Goal: Information Seeking & Learning: Learn about a topic

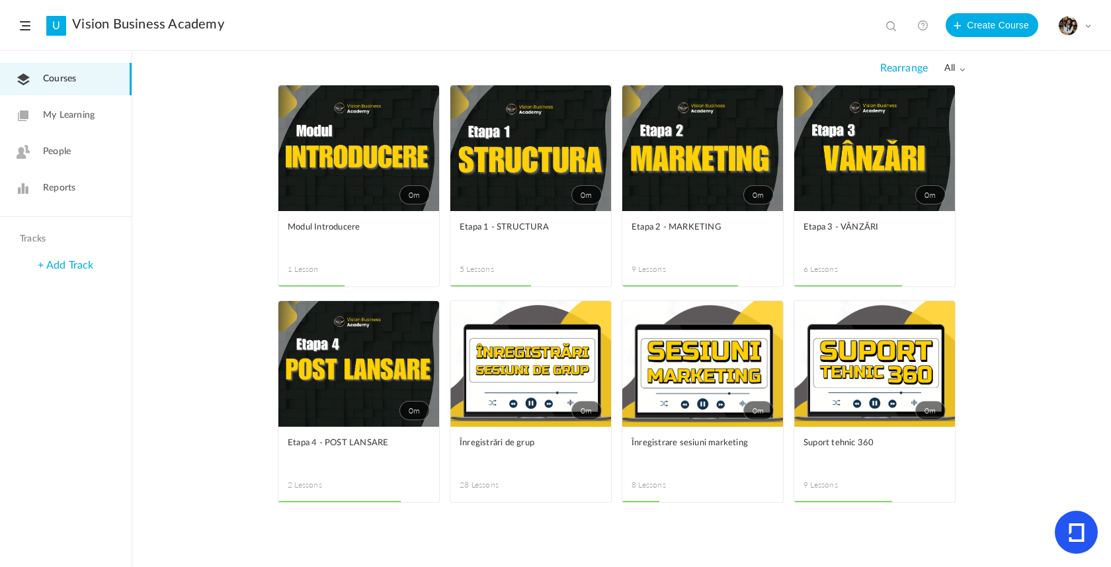
click at [559, 150] on link "0m" at bounding box center [530, 148] width 161 height 126
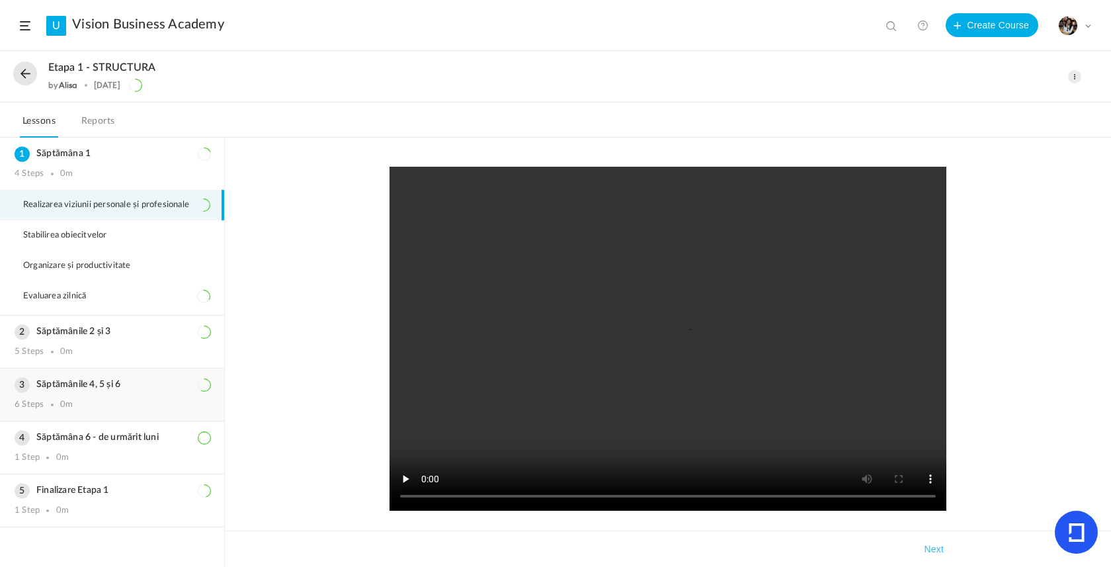
click at [86, 417] on div "Săptămânile 4, 5 și 6 6 Steps 0m" at bounding box center [112, 394] width 224 height 52
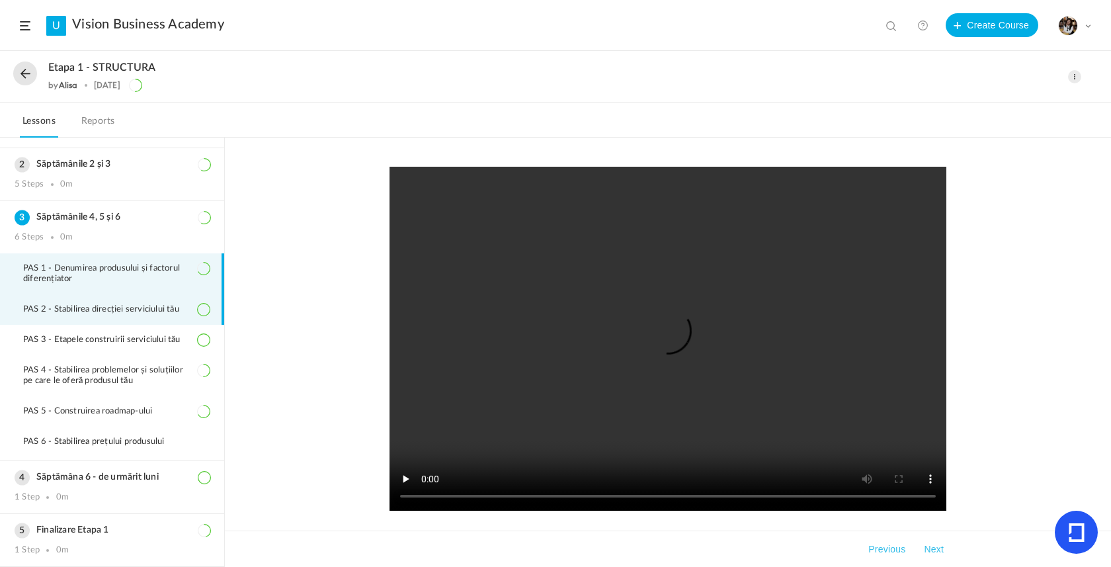
scroll to position [49, 0]
click at [125, 308] on span "PAS 2 - Stabilirea direcției serviciului tău" at bounding box center [109, 309] width 173 height 11
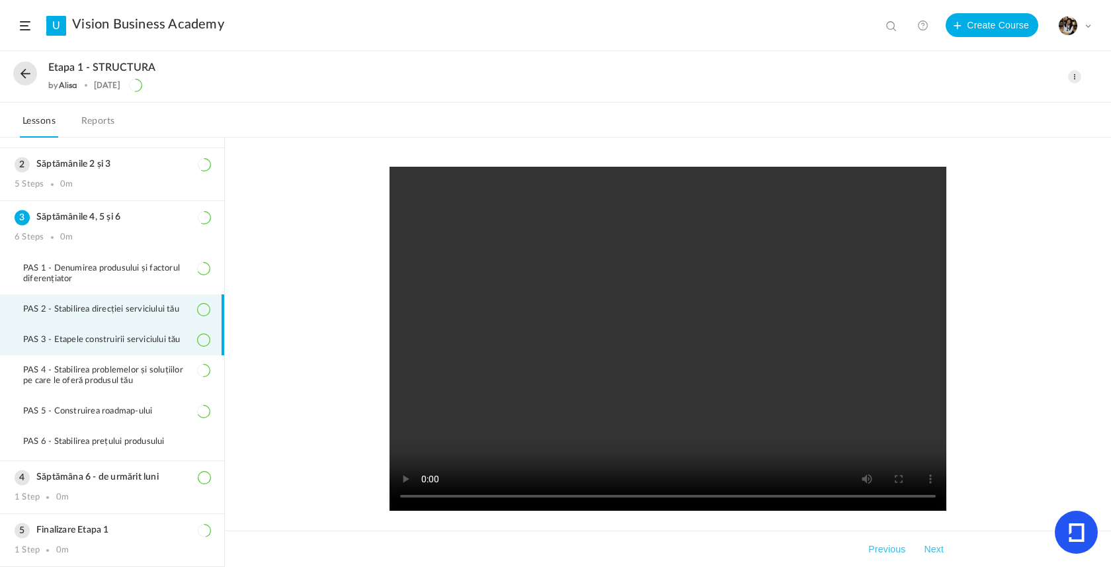
click at [130, 344] on li "PAS 3 - Etapele construirii serviciului tău" at bounding box center [112, 340] width 224 height 30
click at [149, 301] on li "PAS 2 - Stabilirea direcției serviciului tău" at bounding box center [112, 309] width 224 height 30
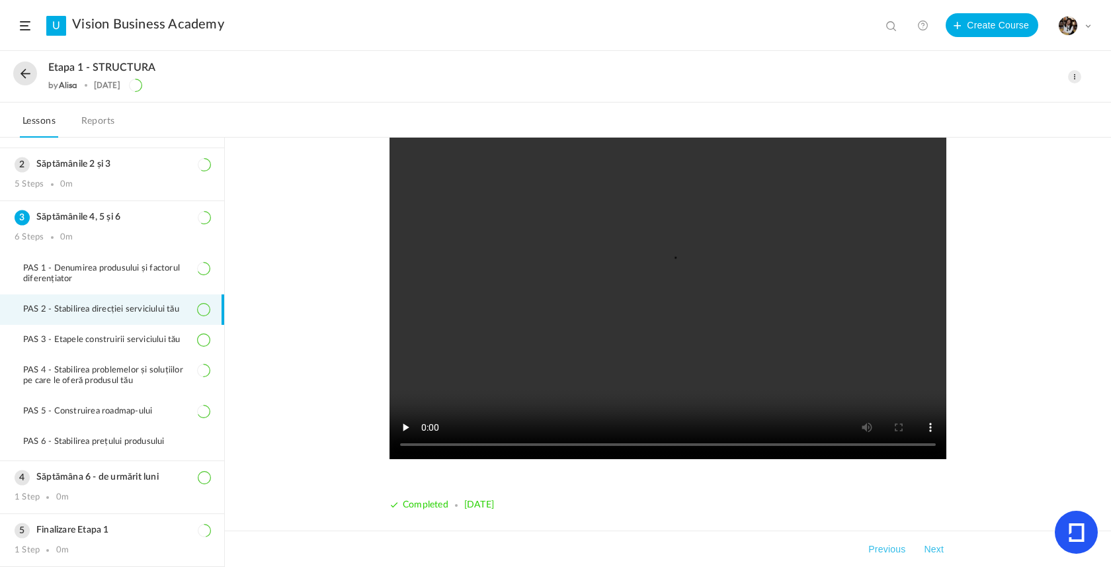
scroll to position [52, 0]
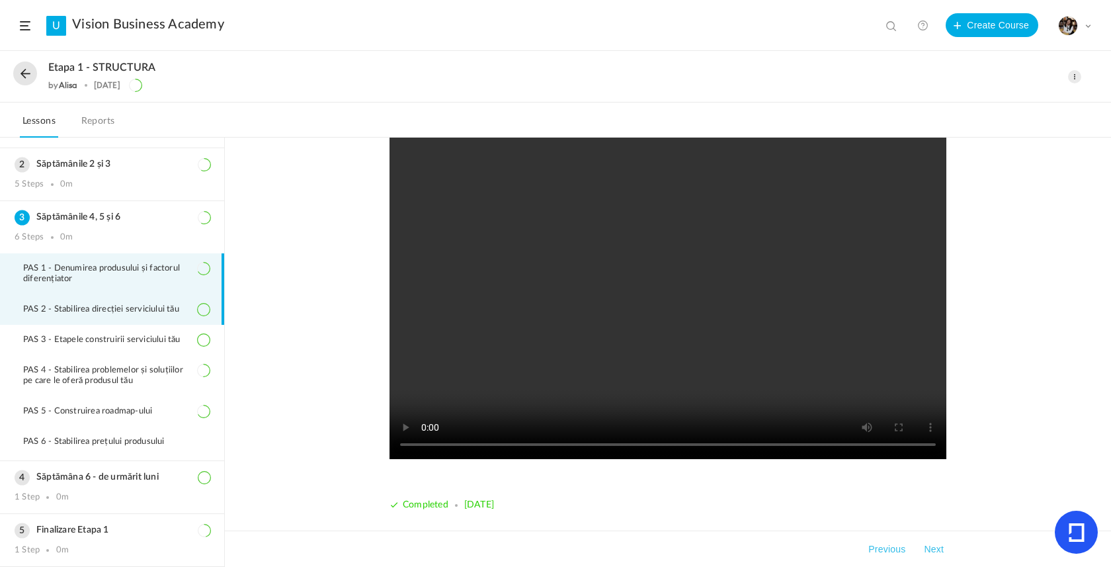
click at [154, 267] on span "PAS 1 - Denumirea produsului și factorul diferențiator" at bounding box center [116, 273] width 187 height 21
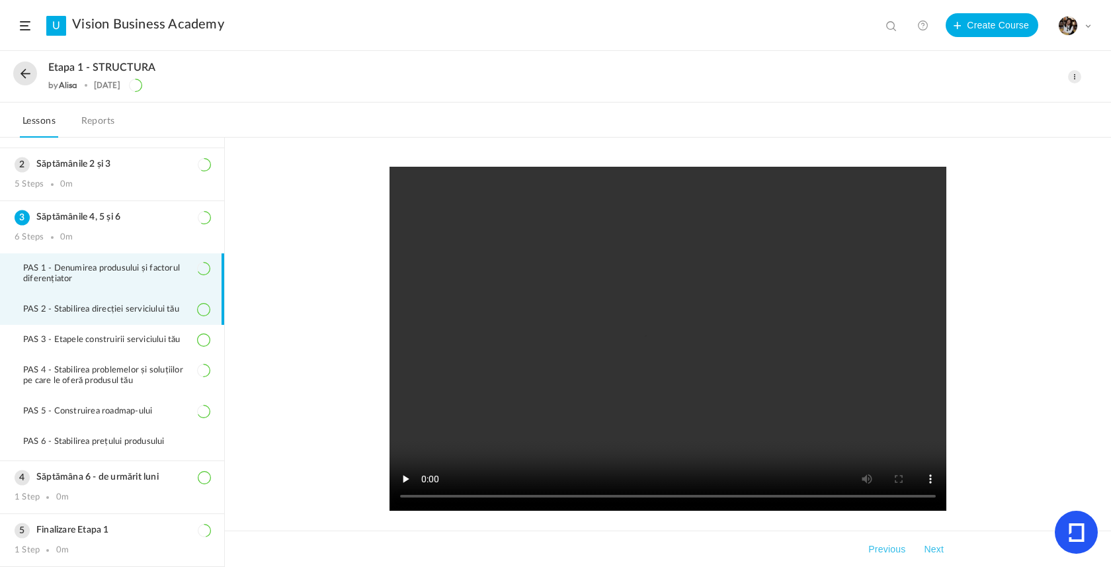
click at [130, 312] on span "PAS 2 - Stabilirea direcției serviciului tău" at bounding box center [109, 309] width 173 height 11
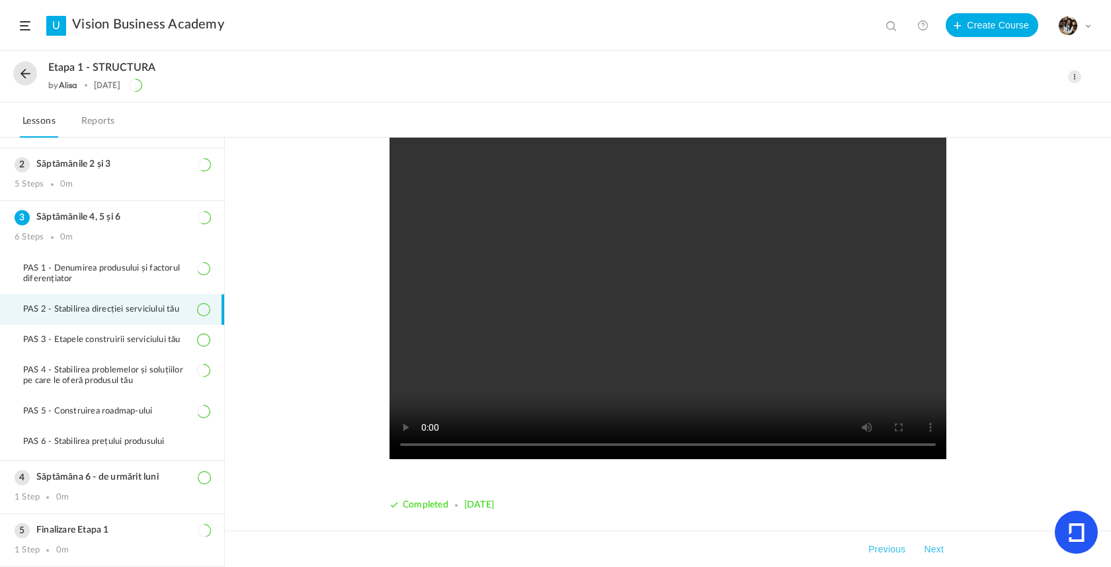
click at [683, 292] on video at bounding box center [668, 287] width 557 height 344
click at [624, 341] on video at bounding box center [668, 287] width 557 height 344
click at [597, 441] on video at bounding box center [668, 287] width 557 height 344
click at [81, 189] on div "Săptămânile 2 și 3 5 Steps 0m" at bounding box center [112, 174] width 224 height 52
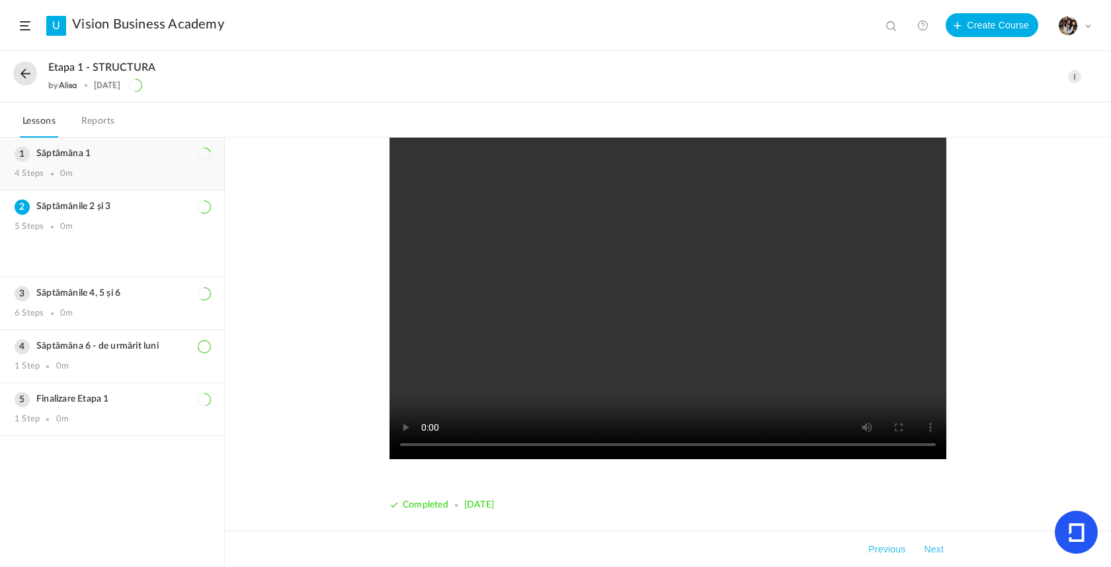
scroll to position [0, 0]
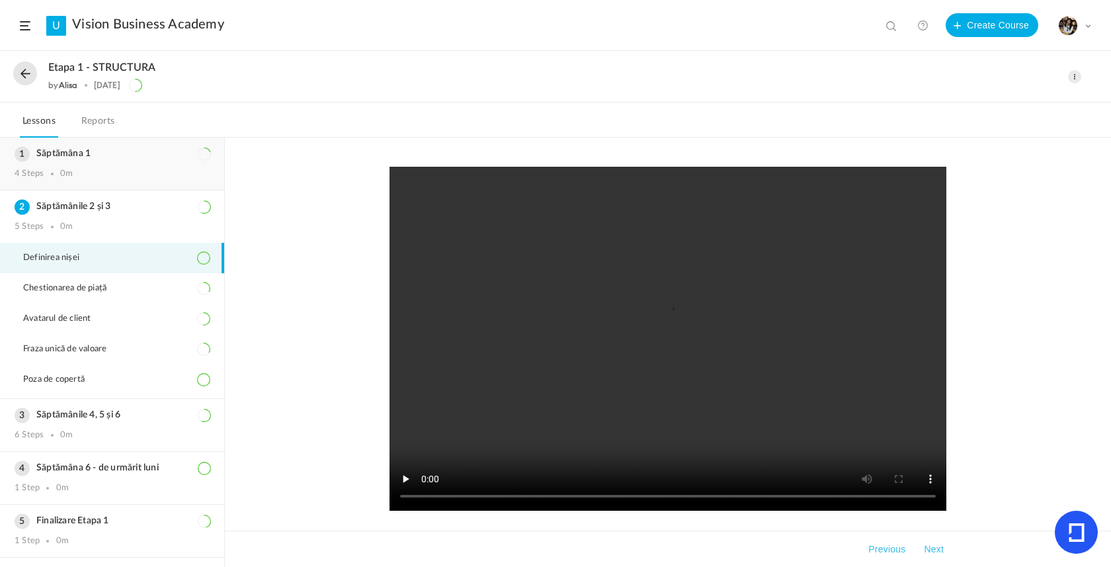
scroll to position [44, 0]
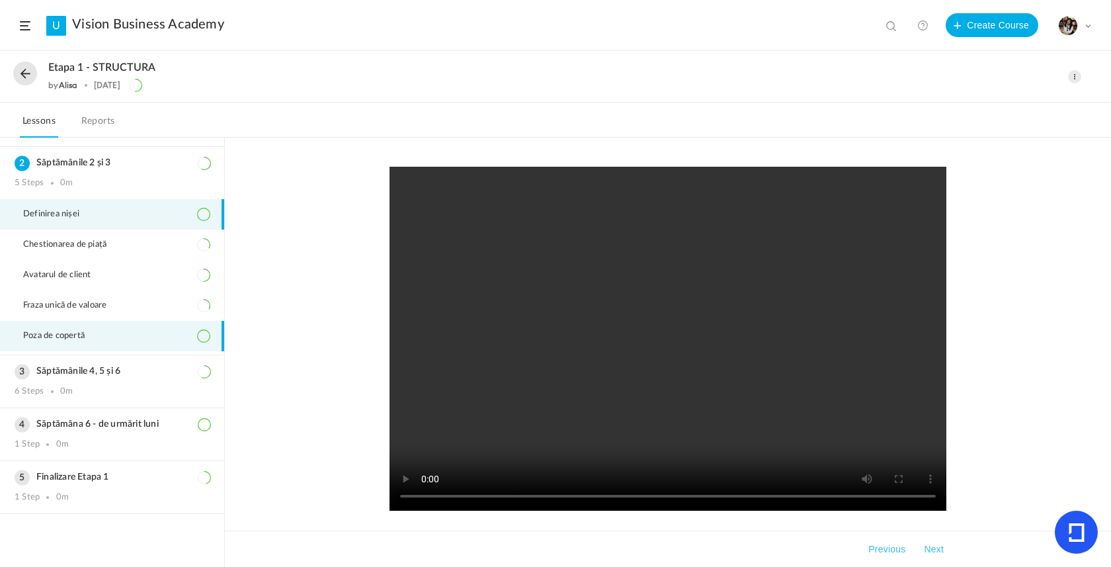
click at [97, 327] on li "Poza de copertă" at bounding box center [112, 336] width 224 height 30
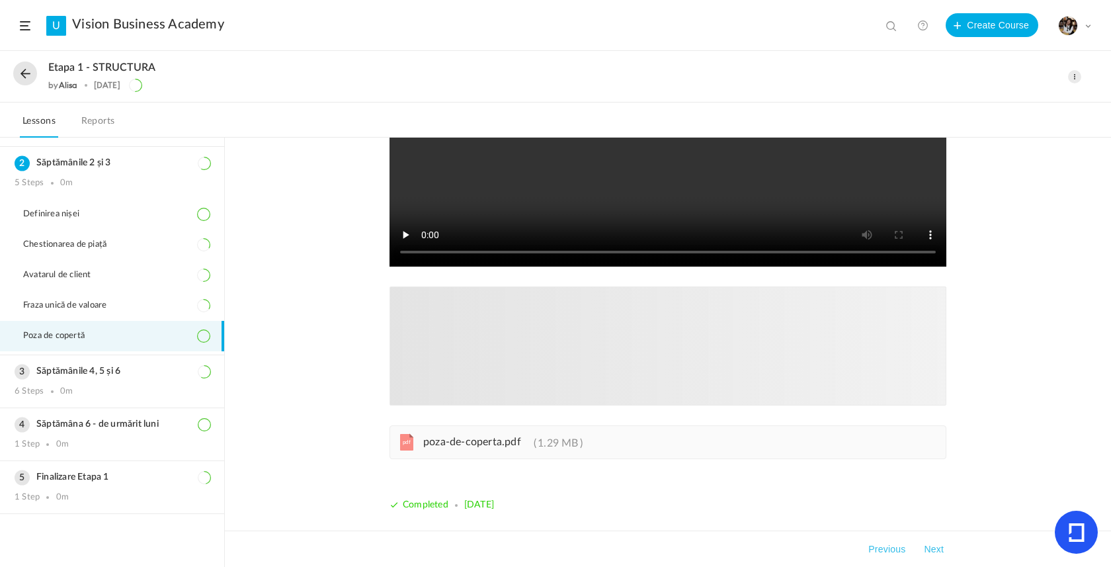
scroll to position [244, 0]
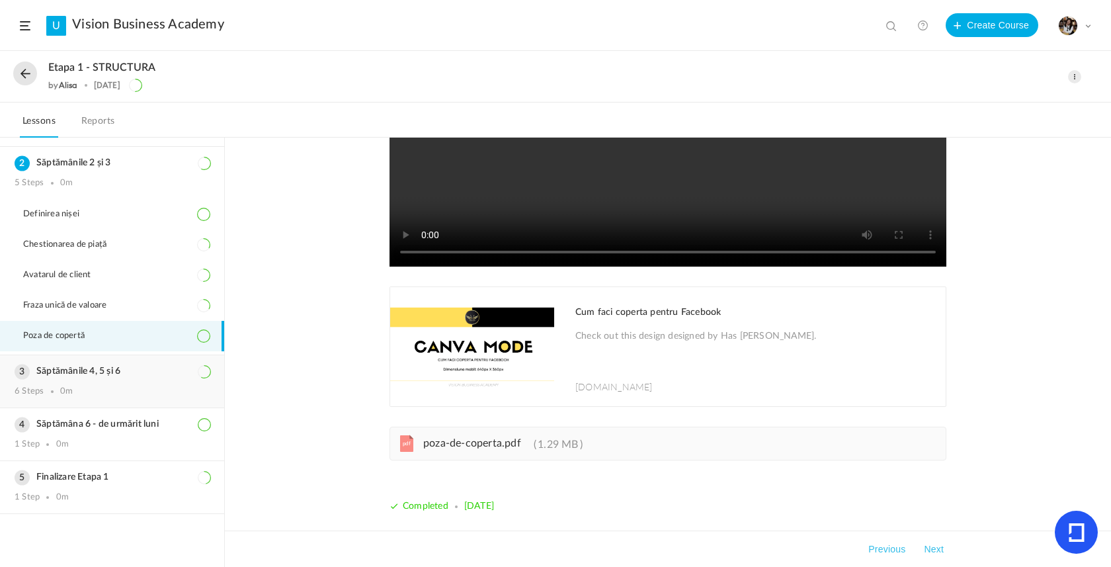
click at [101, 396] on div "6 Steps 0m" at bounding box center [112, 391] width 195 height 11
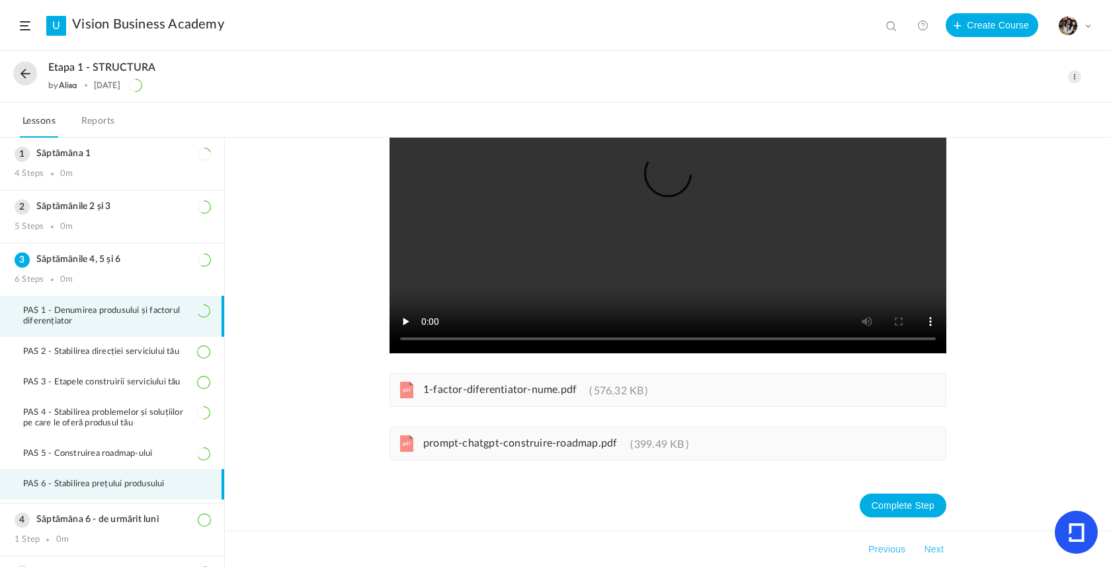
scroll to position [32, 0]
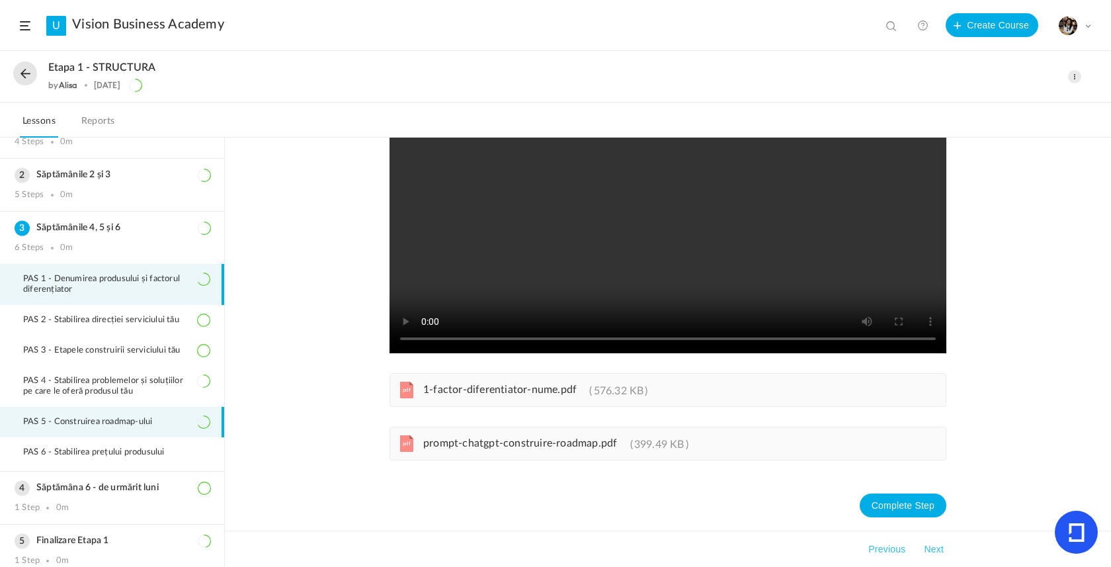
click at [100, 435] on li "PAS 5 - Construirea roadmap-ului" at bounding box center [112, 422] width 224 height 30
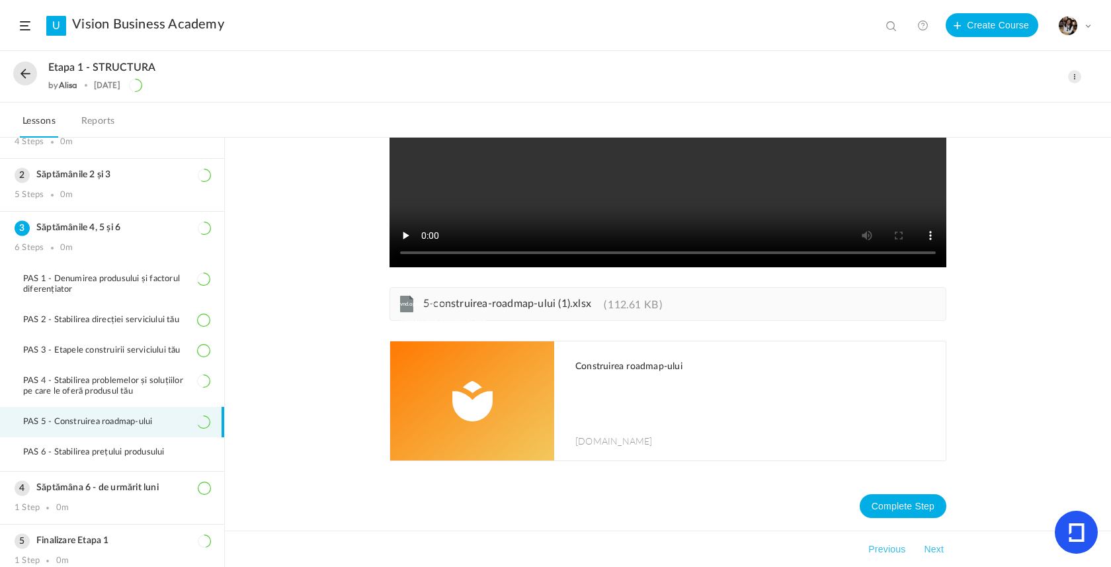
scroll to position [245, 0]
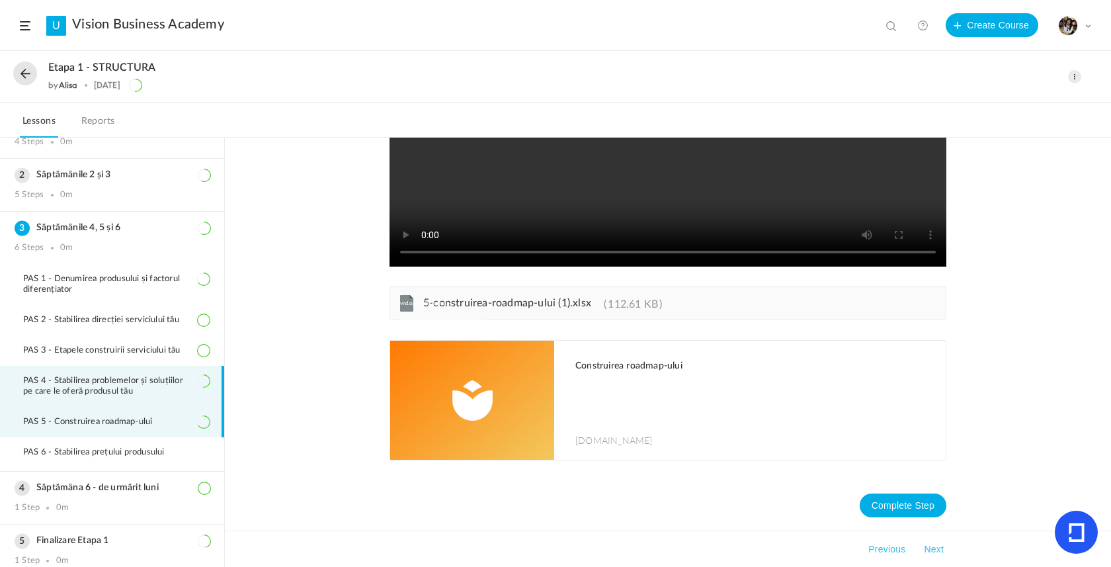
click at [104, 393] on span "PAS 4 - Stabilirea problemelor și soluțiilor pe care le oferă produsul tău" at bounding box center [116, 386] width 187 height 21
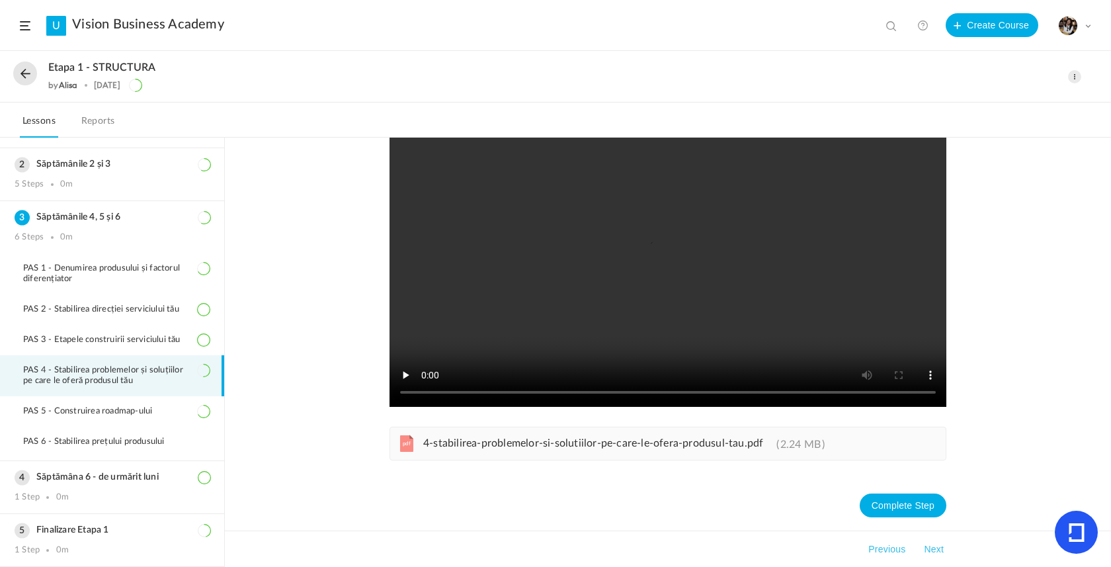
scroll to position [105, 0]
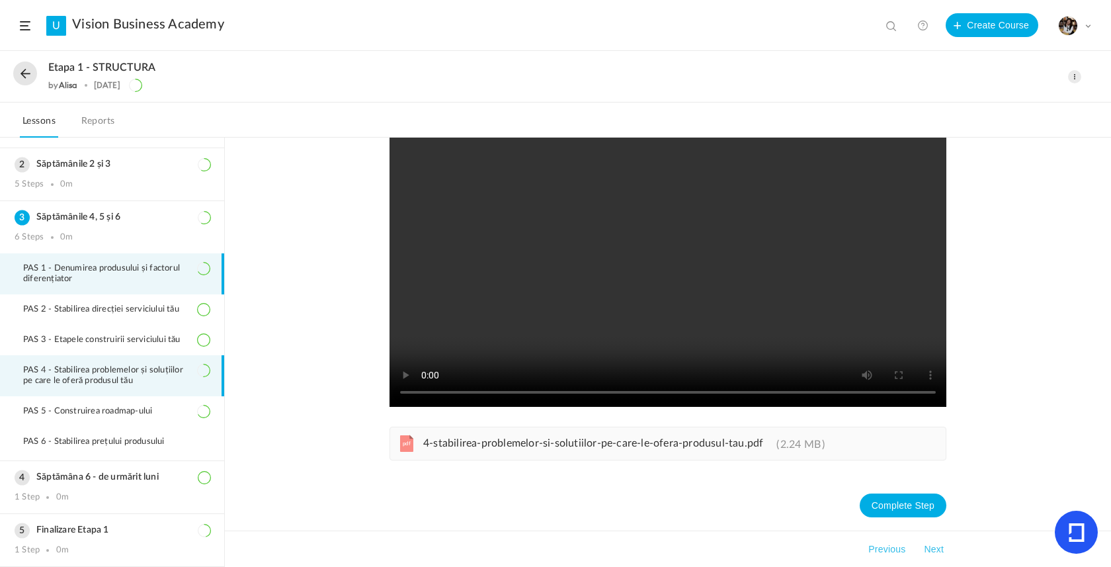
click at [124, 268] on span "PAS 1 - Denumirea produsului și factorul diferențiator" at bounding box center [116, 273] width 187 height 21
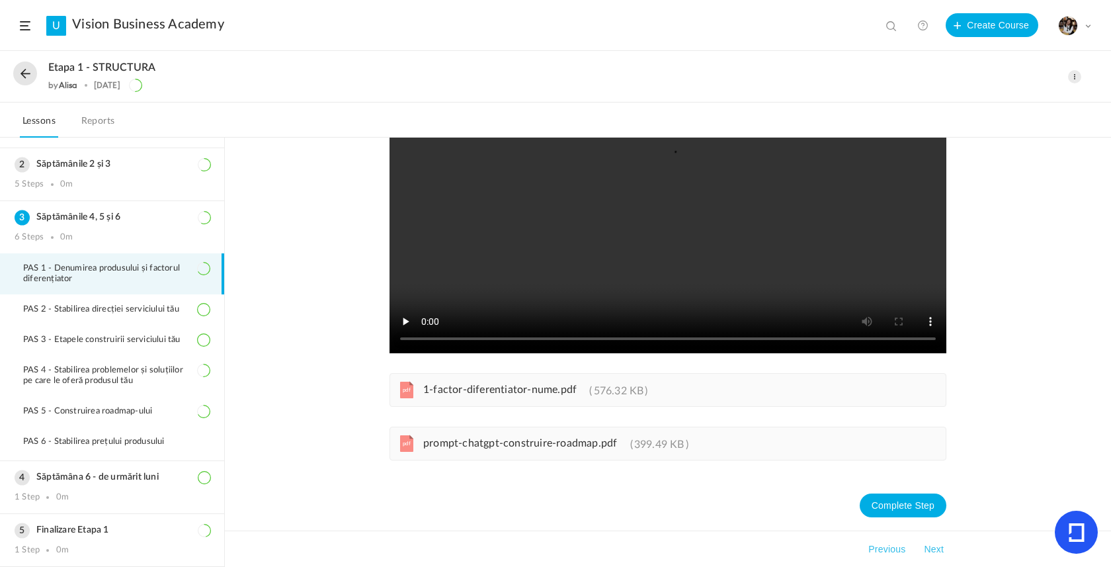
scroll to position [158, 0]
click at [510, 388] on span "1-factor-diferentiator-nume.pdf" at bounding box center [499, 389] width 153 height 11
click at [124, 411] on span "PAS 5 - Construirea roadmap-ului" at bounding box center [96, 411] width 146 height 11
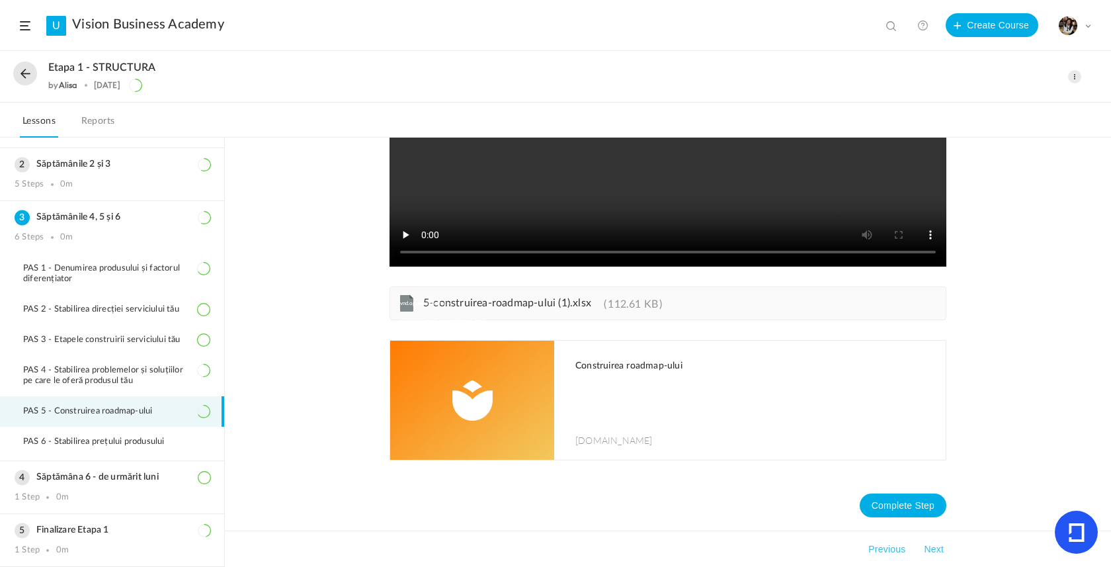
scroll to position [245, 0]
click at [524, 306] on span "5-construirea-roadmap-ului (1).xlsx" at bounding box center [507, 303] width 168 height 11
click at [127, 357] on li "PAS 4 - Stabilirea problemelor și soluțiilor pe care le oferă produsul tău" at bounding box center [112, 375] width 224 height 41
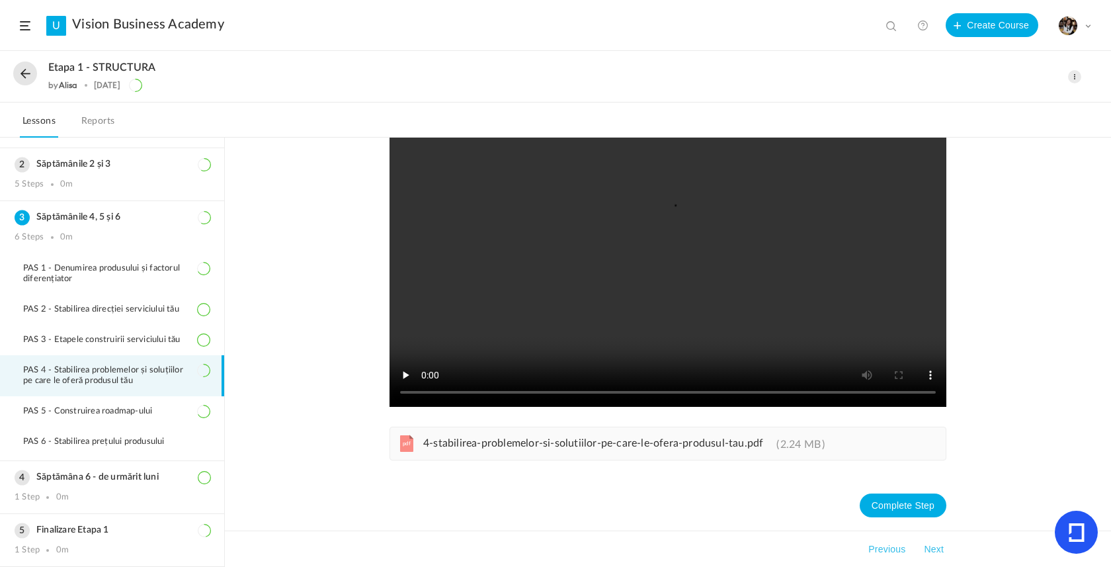
scroll to position [105, 0]
click at [490, 442] on span "4-stabilirea-problemelor-si-solutiilor-pe-care-le-ofera-produsul-tau.pdf" at bounding box center [593, 443] width 340 height 11
click at [147, 340] on span "PAS 3 - Etapele construirii serviciului tău" at bounding box center [110, 340] width 174 height 11
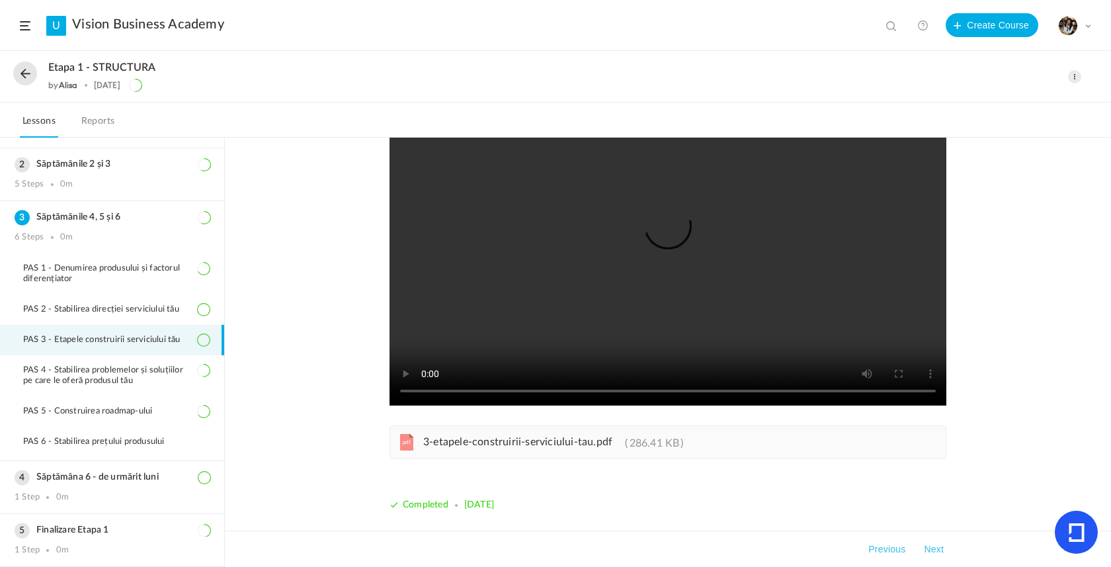
scroll to position [105, 0]
click at [458, 447] on span "3-etapele-construirii-serviciului-tau.pdf" at bounding box center [517, 442] width 189 height 11
click at [121, 382] on span "PAS 4 - Stabilirea problemelor și soluțiilor pe care le oferă produsul tău" at bounding box center [116, 375] width 187 height 21
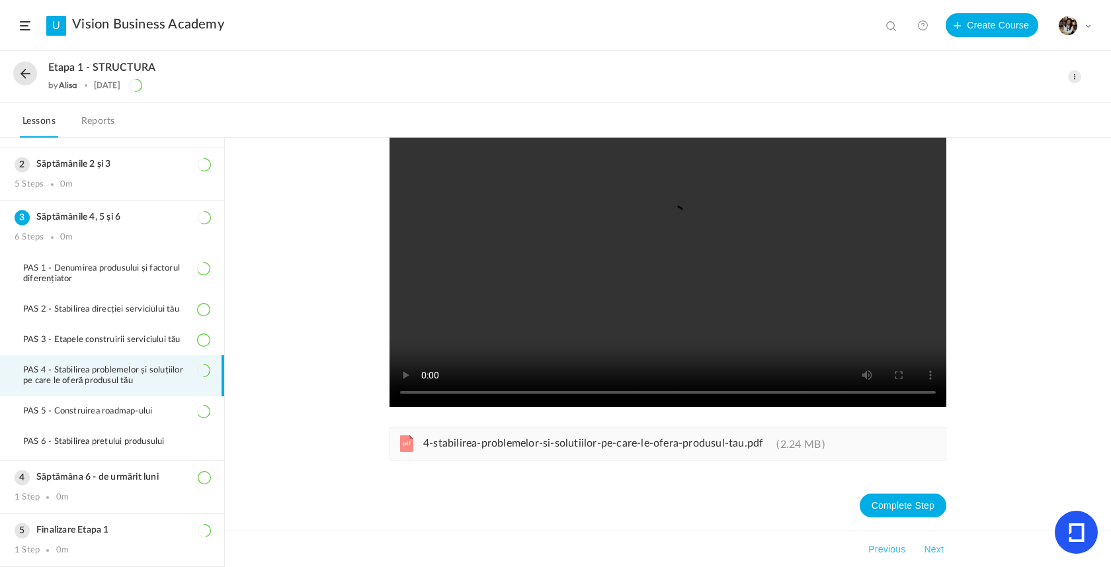
scroll to position [105, 0]
click at [529, 449] on span "4-stabilirea-problemelor-si-solutiilor-pe-care-le-ofera-produsul-tau.pdf" at bounding box center [593, 443] width 340 height 11
